Goal: Task Accomplishment & Management: Manage account settings

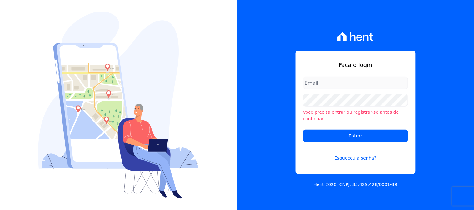
click at [428, 81] on div "Faça o login Você precisa entrar ou registrar-se antes de continuar. Entrar Esq…" at bounding box center [355, 105] width 237 height 210
click at [268, 172] on div "Faça o login Você precisa entrar ou registrar-se antes de continuar. Entrar Esq…" at bounding box center [355, 105] width 237 height 210
click at [327, 89] on input "email" at bounding box center [355, 83] width 105 height 12
type input "[PERSON_NAME][EMAIL_ADDRESS][PERSON_NAME][DOMAIN_NAME]"
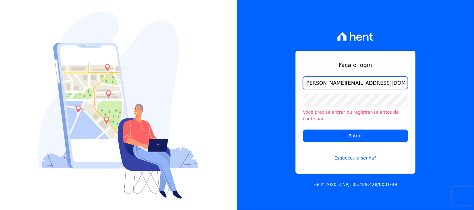
drag, startPoint x: 395, startPoint y: 89, endPoint x: 255, endPoint y: 84, distance: 139.4
click at [255, 84] on div "Faça o login kelly.silva@construtoramgtec.com.br Você precisa entrar ou registr…" at bounding box center [355, 105] width 237 height 210
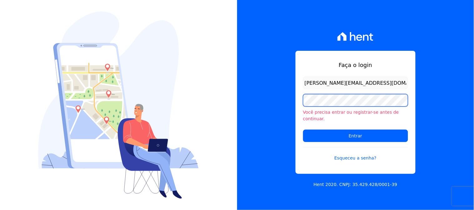
click at [303, 130] on input "Entrar" at bounding box center [355, 136] width 105 height 12
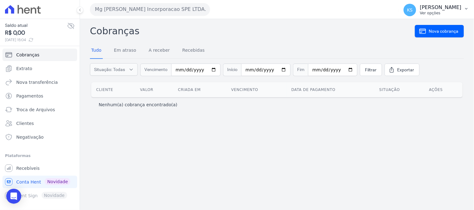
click at [451, 8] on p "[PERSON_NAME]" at bounding box center [441, 7] width 42 height 6
click at [406, 28] on link "Logout" at bounding box center [434, 26] width 80 height 11
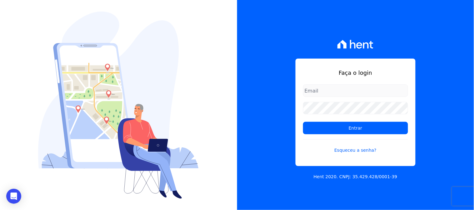
click at [334, 93] on input "email" at bounding box center [355, 91] width 105 height 12
type input "[PERSON_NAME][EMAIL_ADDRESS][PERSON_NAME][DOMAIN_NAME]"
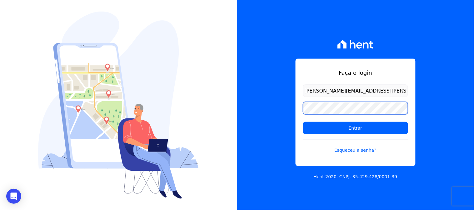
click at [288, 107] on div "Faça o login kelly.silva@construtoramgtec.com.br Entrar Esqueceu a senha? Hent …" at bounding box center [355, 105] width 237 height 210
click at [303, 122] on input "Entrar" at bounding box center [355, 128] width 105 height 12
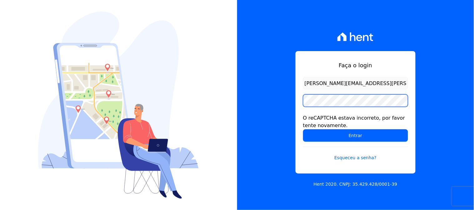
click at [303, 130] on input "Entrar" at bounding box center [355, 136] width 105 height 12
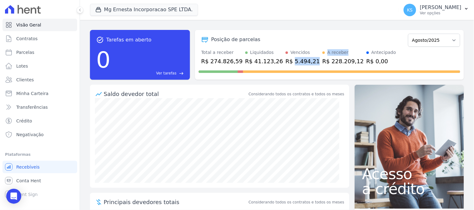
drag, startPoint x: 280, startPoint y: 61, endPoint x: 302, endPoint y: 65, distance: 21.9
click at [303, 65] on div "Total a receber R$ 274.826,59 Liquidados R$ 41.123,26 Vencidos R$ 5.494,21 A re…" at bounding box center [329, 57] width 261 height 16
click at [322, 61] on div "R$ 228.209,12" at bounding box center [343, 61] width 42 height 8
click at [32, 182] on span "Conta Hent" at bounding box center [28, 181] width 25 height 6
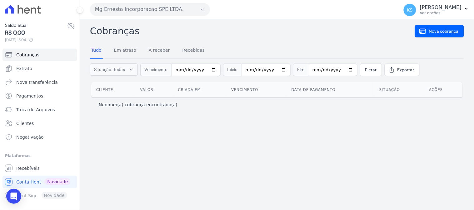
click at [33, 40] on icon at bounding box center [30, 39] width 5 height 5
click at [209, 70] on input "date" at bounding box center [195, 70] width 49 height 12
type input "2025-07-01"
click at [276, 67] on input "date" at bounding box center [265, 70] width 49 height 12
type input "2025-07-01"
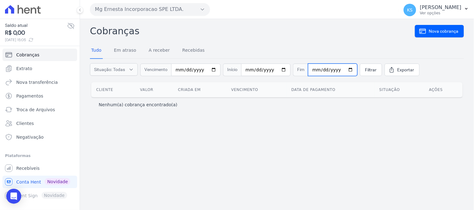
click at [345, 69] on input "date" at bounding box center [332, 70] width 49 height 12
click at [341, 69] on input "date" at bounding box center [332, 70] width 49 height 12
type input "2025-08-11"
click at [365, 70] on span "Filtrar" at bounding box center [371, 70] width 12 height 6
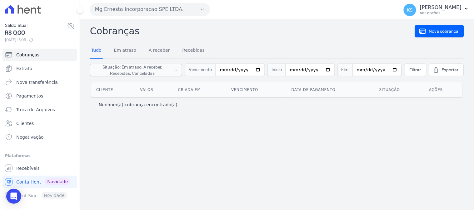
click at [149, 73] on span "Situação: Em atraso, A receber, Recebidas, Canceladas" at bounding box center [132, 70] width 77 height 12
click at [192, 138] on div "Cobranças Nova cobrança Tudo Em atraso A receber Recebidas Situação: Em atraso,…" at bounding box center [277, 114] width 394 height 191
drag, startPoint x: 352, startPoint y: 121, endPoint x: 383, endPoint y: 92, distance: 42.7
click at [352, 121] on div "Cobranças Nova cobrança Tudo Em atraso A receber Recebidas Situação: Em atraso,…" at bounding box center [277, 114] width 394 height 191
click at [413, 67] on span "Filtrar" at bounding box center [415, 70] width 12 height 6
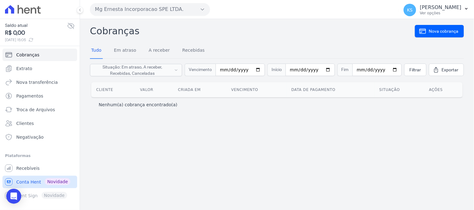
click at [23, 181] on span "Conta Hent" at bounding box center [28, 182] width 25 height 6
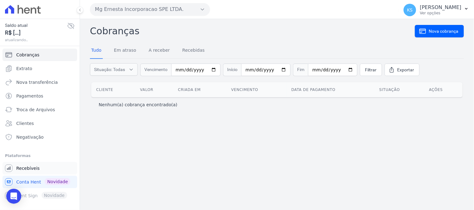
click at [26, 168] on span "Recebíveis" at bounding box center [27, 169] width 23 height 6
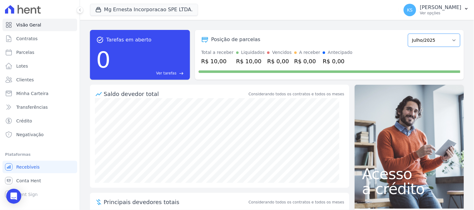
click at [429, 39] on select "Julho/2025 Agosto/2025 Setembro/2025 Outubro/2025 Novembro/2025 Dezembro/2025 J…" at bounding box center [434, 40] width 52 height 13
select select "09/2025"
click at [408, 34] on select "Julho/2025 Agosto/2025 Setembro/2025 Outubro/2025 Novembro/2025 Dezembro/2025 J…" at bounding box center [434, 40] width 52 height 13
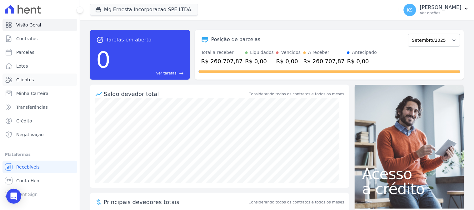
click at [15, 81] on link "Clientes" at bounding box center [39, 80] width 75 height 12
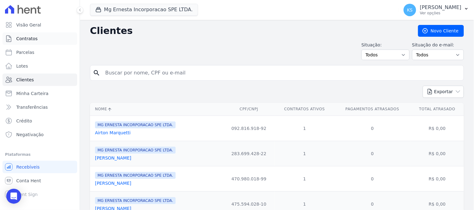
click at [22, 38] on span "Contratos" at bounding box center [26, 39] width 21 height 6
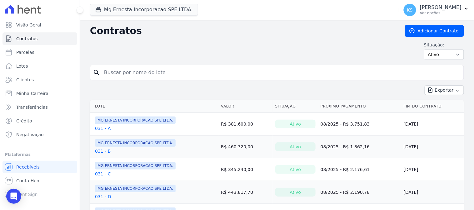
drag, startPoint x: 226, startPoint y: 125, endPoint x: 256, endPoint y: 123, distance: 30.4
click at [256, 123] on td "R$ 381.600,00" at bounding box center [245, 124] width 54 height 23
click at [259, 126] on td "R$ 381.600,00" at bounding box center [245, 124] width 54 height 23
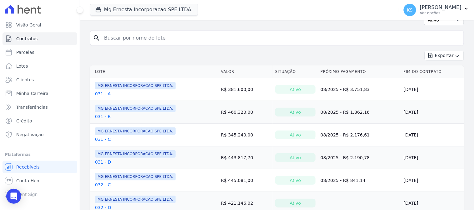
drag, startPoint x: 396, startPoint y: 92, endPoint x: 429, endPoint y: 91, distance: 32.8
click at [429, 91] on td "[DATE]" at bounding box center [432, 89] width 63 height 23
click at [443, 97] on td "[DATE]" at bounding box center [432, 89] width 63 height 23
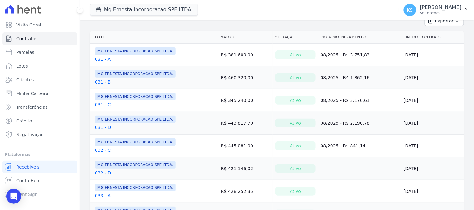
scroll to position [0, 0]
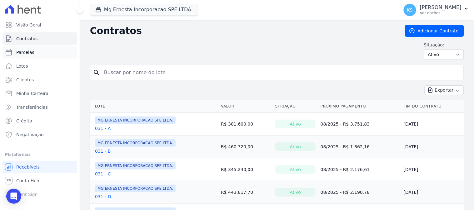
click at [28, 51] on span "Parcelas" at bounding box center [25, 52] width 18 height 6
select select
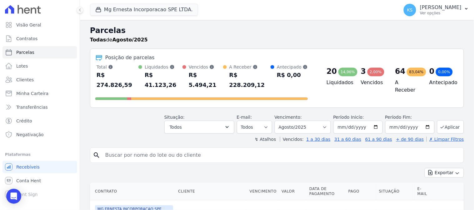
drag, startPoint x: 359, startPoint y: 71, endPoint x: 370, endPoint y: 77, distance: 12.2
click at [372, 76] on div "3 2,00%" at bounding box center [373, 72] width 24 height 10
drag, startPoint x: 360, startPoint y: 82, endPoint x: 375, endPoint y: 83, distance: 15.4
click at [375, 83] on h4 "Vencidos" at bounding box center [373, 82] width 24 height 7
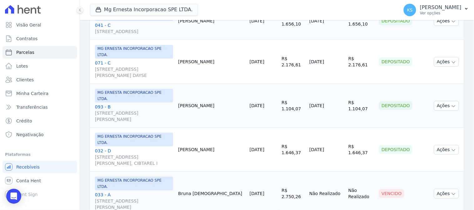
scroll to position [277, 0]
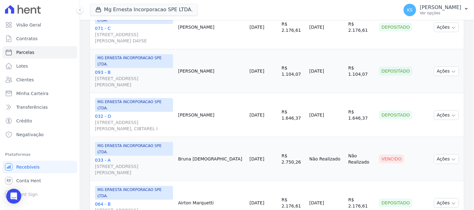
drag, startPoint x: 214, startPoint y: 110, endPoint x: 234, endPoint y: 110, distance: 20.0
click at [234, 137] on td "Bruna Jesus" at bounding box center [212, 159] width 72 height 44
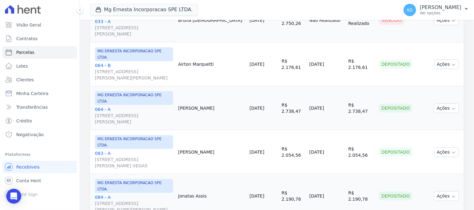
scroll to position [451, 0]
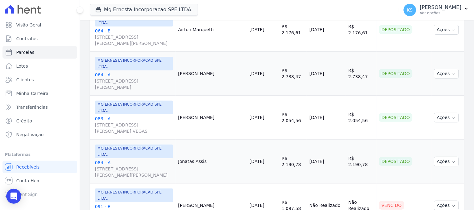
drag, startPoint x: 254, startPoint y: 161, endPoint x: 260, endPoint y: 161, distance: 5.9
click at [259, 203] on link "10/08/2025" at bounding box center [257, 205] width 15 height 5
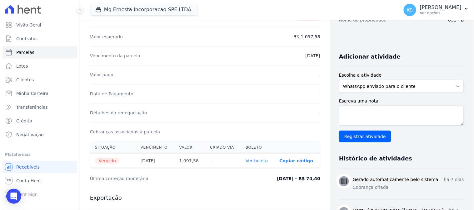
scroll to position [139, 0]
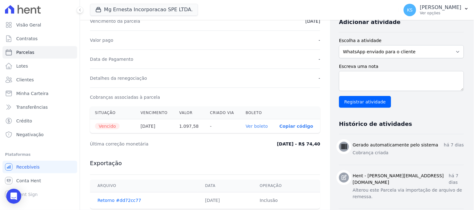
click at [258, 126] on link "Ver boleto" at bounding box center [256, 126] width 22 height 5
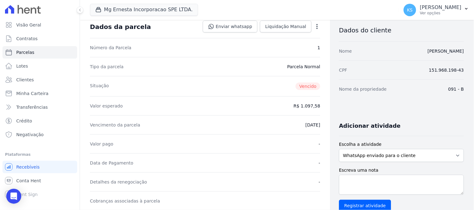
select select
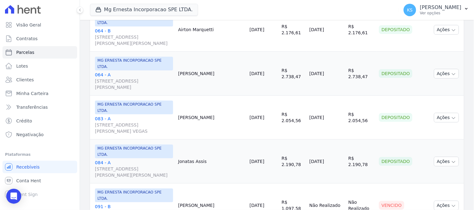
scroll to position [520, 0]
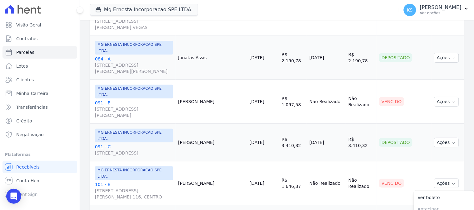
drag, startPoint x: 246, startPoint y: 150, endPoint x: 329, endPoint y: 151, distance: 83.4
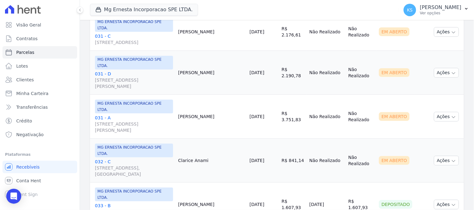
scroll to position [884, 0]
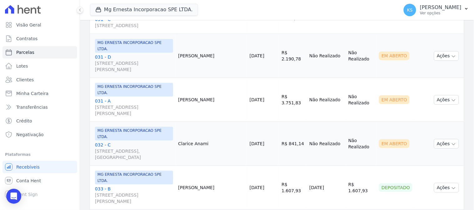
select select
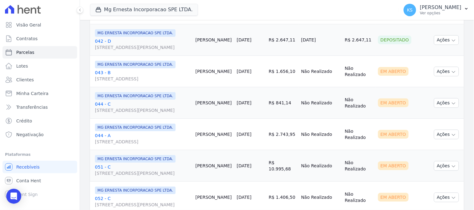
scroll to position [277, 0]
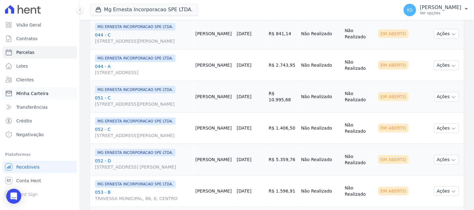
click at [35, 94] on span "Minha Carteira" at bounding box center [32, 94] width 32 height 6
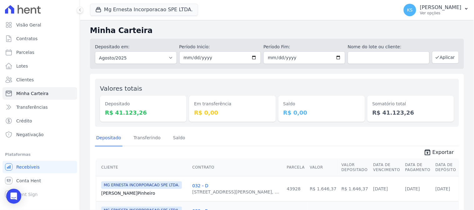
scroll to position [69, 0]
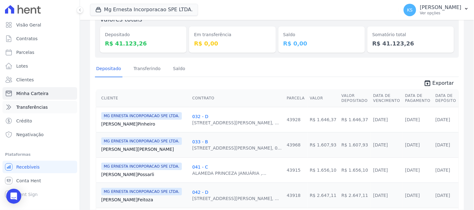
click at [29, 107] on span "Transferências" at bounding box center [32, 107] width 32 height 6
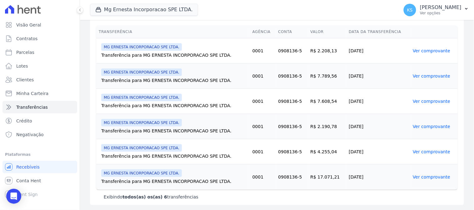
scroll to position [21, 0]
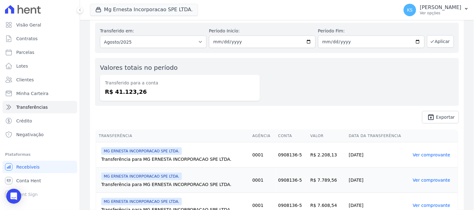
drag, startPoint x: 112, startPoint y: 92, endPoint x: 167, endPoint y: 94, distance: 54.4
click at [137, 93] on dd "R$ 41.123,26" at bounding box center [180, 92] width 150 height 8
click at [169, 94] on dd "R$ 41.123,26" at bounding box center [180, 92] width 150 height 8
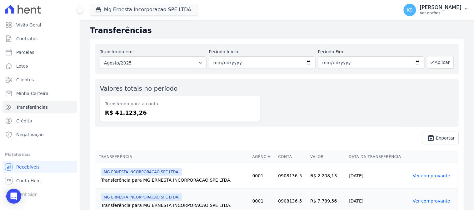
click at [452, 8] on p "[PERSON_NAME]" at bounding box center [441, 7] width 42 height 6
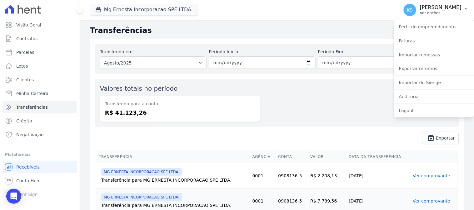
click at [446, 13] on p "Ver opções" at bounding box center [441, 13] width 42 height 5
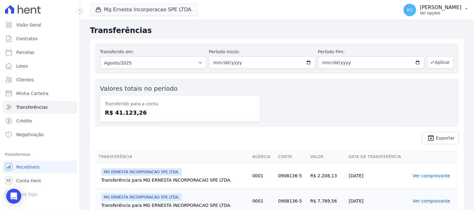
click at [446, 13] on p "Ver opções" at bounding box center [441, 13] width 42 height 5
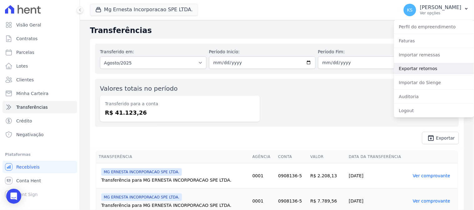
click at [417, 66] on link "Exportar retornos" at bounding box center [434, 68] width 80 height 11
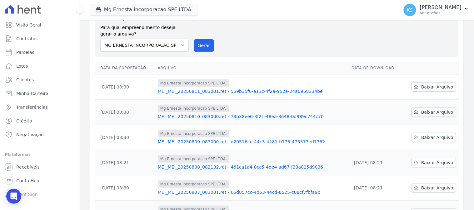
scroll to position [69, 0]
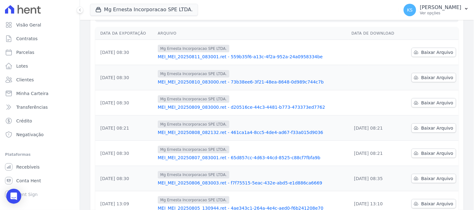
click at [292, 30] on th "Arquivo" at bounding box center [252, 33] width 194 height 13
drag, startPoint x: 100, startPoint y: 104, endPoint x: 142, endPoint y: 104, distance: 42.2
click at [142, 104] on td "09/08/2025, 08:30" at bounding box center [125, 103] width 60 height 25
drag, startPoint x: 100, startPoint y: 79, endPoint x: 126, endPoint y: 70, distance: 27.5
click at [134, 76] on td "10/08/2025, 08:30" at bounding box center [125, 77] width 60 height 25
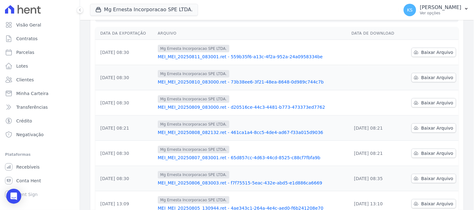
drag, startPoint x: 113, startPoint y: 54, endPoint x: 119, endPoint y: 62, distance: 10.0
click at [121, 54] on td "11/08/2025, 08:30" at bounding box center [125, 52] width 60 height 25
click at [425, 105] on span "Baixar Arquivo" at bounding box center [437, 103] width 32 height 6
click at [428, 80] on span "Baixar Arquivo" at bounding box center [437, 78] width 32 height 6
click at [430, 54] on span "Baixar Arquivo" at bounding box center [437, 52] width 32 height 6
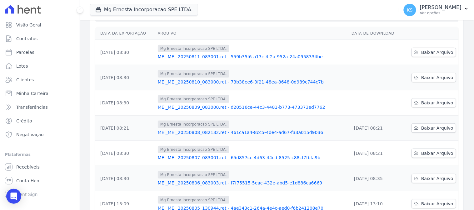
click at [297, 35] on th "Arquivo" at bounding box center [252, 33] width 194 height 13
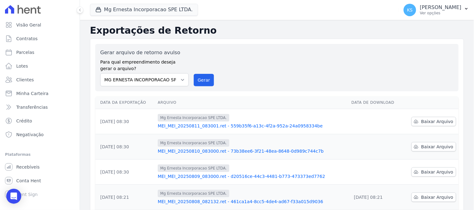
scroll to position [35, 0]
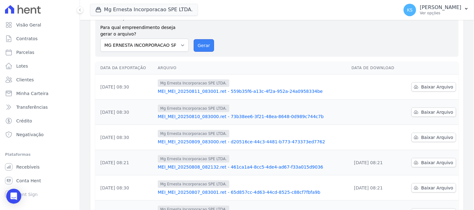
click at [201, 48] on button "Gerar" at bounding box center [204, 45] width 21 height 12
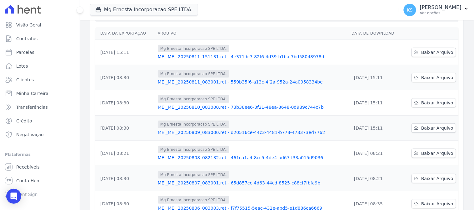
scroll to position [0, 0]
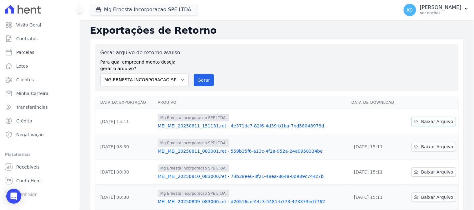
click at [441, 123] on span "Baixar Arquivo" at bounding box center [437, 122] width 32 height 6
click at [367, 72] on div "Gerar arquivo de retorno avulso Para qual empreendimento deseja gerar o arquivo…" at bounding box center [276, 67] width 353 height 37
click at [21, 80] on span "Clientes" at bounding box center [24, 80] width 17 height 6
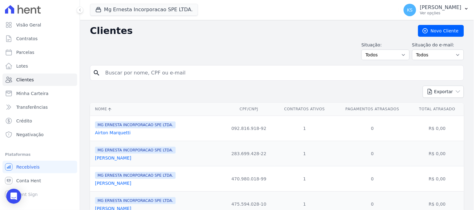
scroll to position [69, 0]
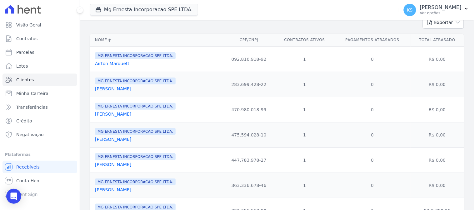
click at [111, 64] on link "Airton Marquetti" at bounding box center [113, 63] width 36 height 5
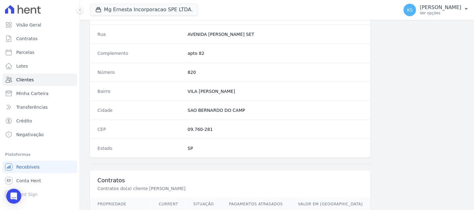
scroll to position [375, 0]
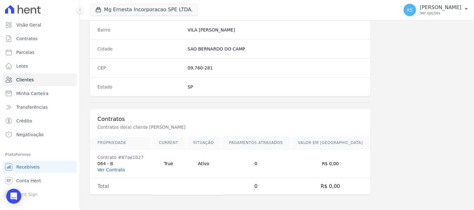
click at [109, 171] on link "Ver Contrato" at bounding box center [110, 170] width 27 height 5
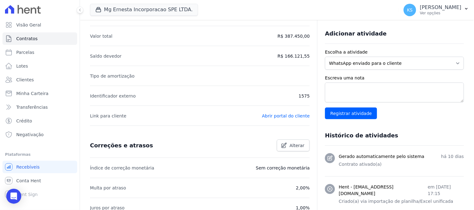
scroll to position [208, 0]
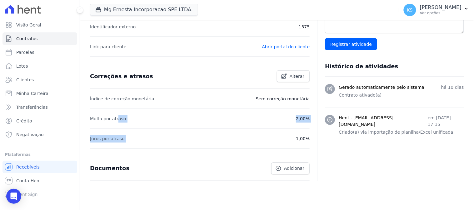
drag, startPoint x: 183, startPoint y: 116, endPoint x: 295, endPoint y: 136, distance: 113.2
click at [295, 136] on ul "Índice de correção monetária Sem correção monetária Multa por atraso 2,00% Juro…" at bounding box center [200, 119] width 220 height 60
click at [248, 126] on li "Multa por atraso 2,00%" at bounding box center [200, 119] width 220 height 20
drag, startPoint x: 105, startPoint y: 101, endPoint x: 225, endPoint y: 101, distance: 119.9
click at [225, 101] on li "Índice de correção monetária Sem correção monetária" at bounding box center [200, 99] width 220 height 20
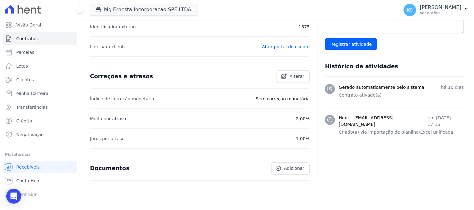
drag, startPoint x: 242, startPoint y: 110, endPoint x: 247, endPoint y: 108, distance: 5.6
click at [244, 110] on li "Multa por atraso 2,00%" at bounding box center [200, 119] width 220 height 20
drag, startPoint x: 270, startPoint y: 99, endPoint x: 297, endPoint y: 105, distance: 27.7
click at [299, 99] on p "Sem correção monetária" at bounding box center [283, 98] width 54 height 7
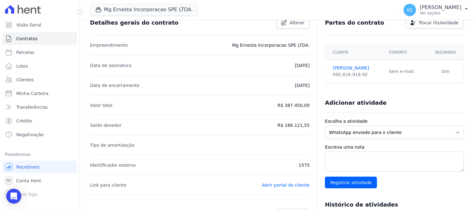
scroll to position [0, 0]
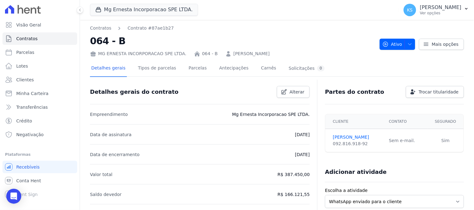
click at [431, 151] on td "Sim" at bounding box center [445, 140] width 36 height 23
click at [336, 138] on link "AIRTON MARQUETTI" at bounding box center [357, 137] width 48 height 7
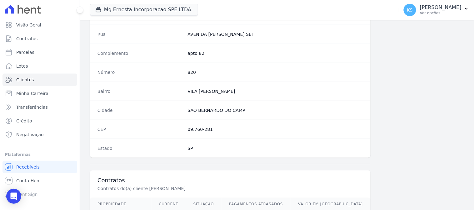
scroll to position [375, 0]
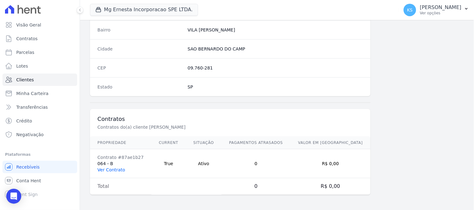
click at [111, 170] on link "Ver Contrato" at bounding box center [110, 170] width 27 height 5
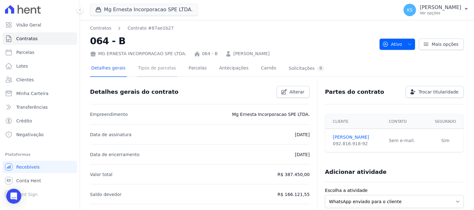
click at [157, 69] on link "Tipos de parcelas" at bounding box center [157, 69] width 41 height 17
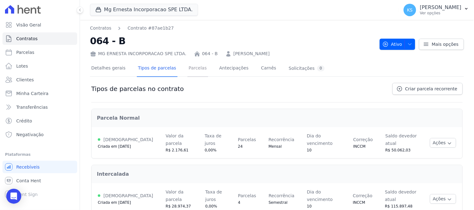
click at [191, 71] on link "Parcelas" at bounding box center [197, 69] width 21 height 17
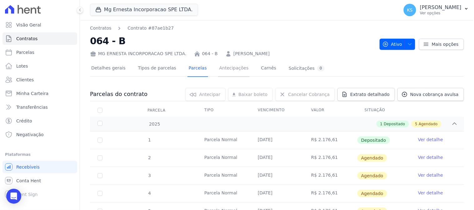
click at [220, 69] on link "Antecipações" at bounding box center [234, 69] width 32 height 17
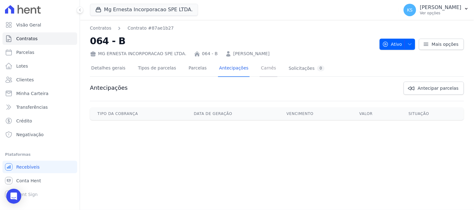
click at [260, 71] on link "Carnês" at bounding box center [269, 69] width 18 height 17
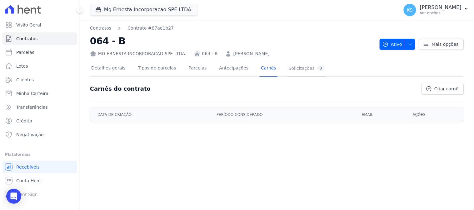
click at [289, 70] on div "Solicitações 0" at bounding box center [307, 69] width 36 height 6
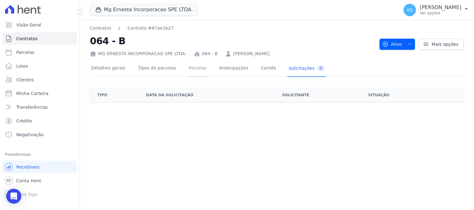
click at [191, 70] on link "Parcelas" at bounding box center [197, 69] width 21 height 17
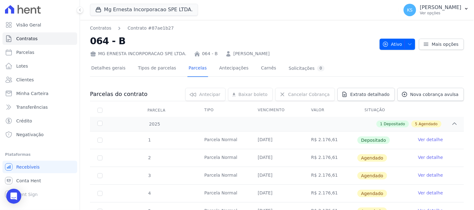
scroll to position [35, 0]
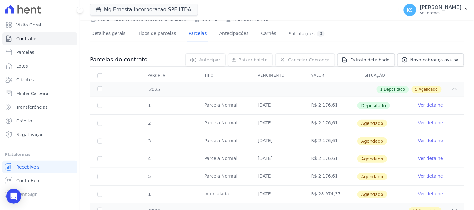
drag, startPoint x: 356, startPoint y: 124, endPoint x: 383, endPoint y: 125, distance: 26.9
click at [383, 125] on td "Agendado" at bounding box center [383, 123] width 53 height 17
click at [398, 128] on td "Agendado" at bounding box center [383, 123] width 53 height 17
drag, startPoint x: 365, startPoint y: 107, endPoint x: 386, endPoint y: 106, distance: 20.9
click at [384, 107] on td "Depositado" at bounding box center [383, 105] width 53 height 17
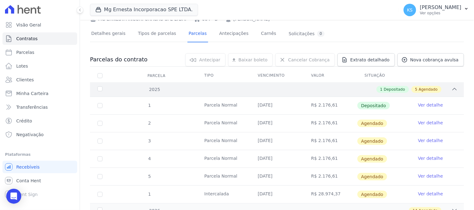
click at [453, 89] on icon at bounding box center [455, 89] width 4 height 2
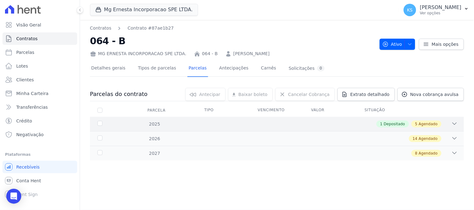
click at [454, 122] on icon at bounding box center [454, 124] width 6 height 6
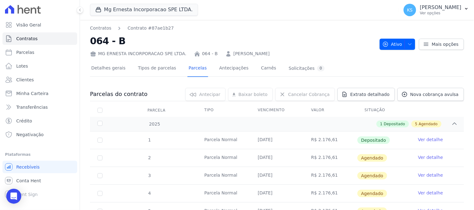
click at [422, 136] on td "Ver detalhe" at bounding box center [436, 140] width 53 height 17
click at [423, 139] on link "Ver detalhe" at bounding box center [430, 140] width 25 height 6
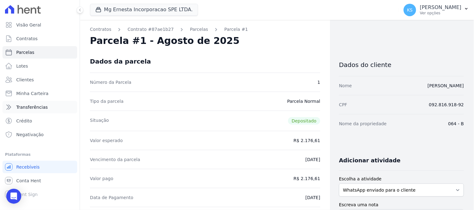
click at [28, 107] on span "Transferências" at bounding box center [32, 107] width 32 height 6
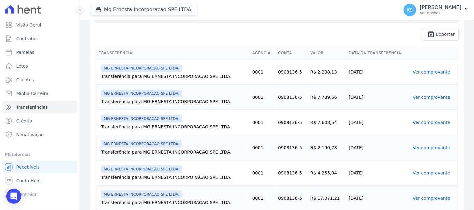
scroll to position [125, 0]
